Goal: Find specific page/section: Find specific page/section

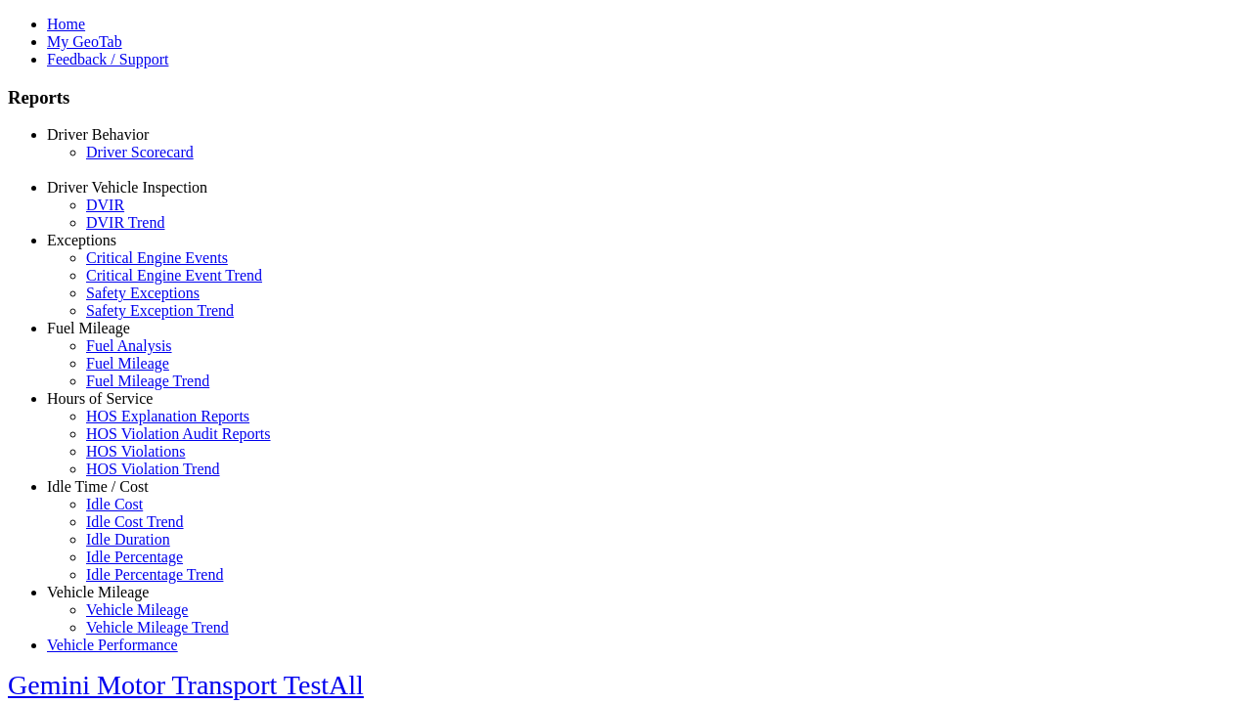
click at [127, 160] on link "Driver Scorecard" at bounding box center [140, 152] width 108 height 17
